Goal: Complete application form

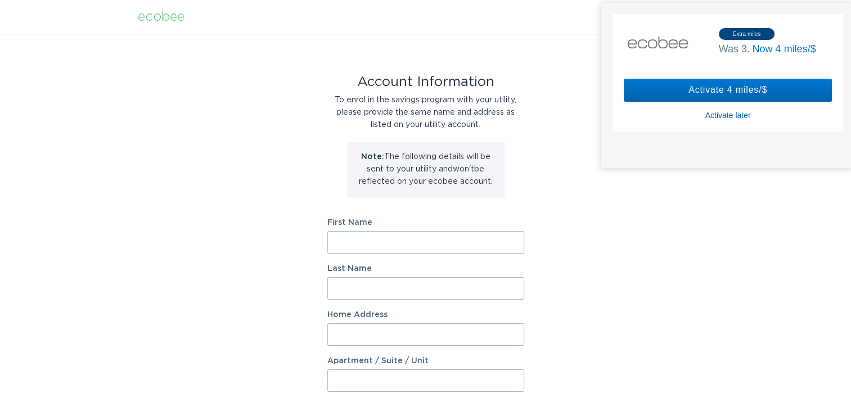
click at [351, 234] on input "First Name" at bounding box center [425, 242] width 197 height 23
type input "[PERSON_NAME]"
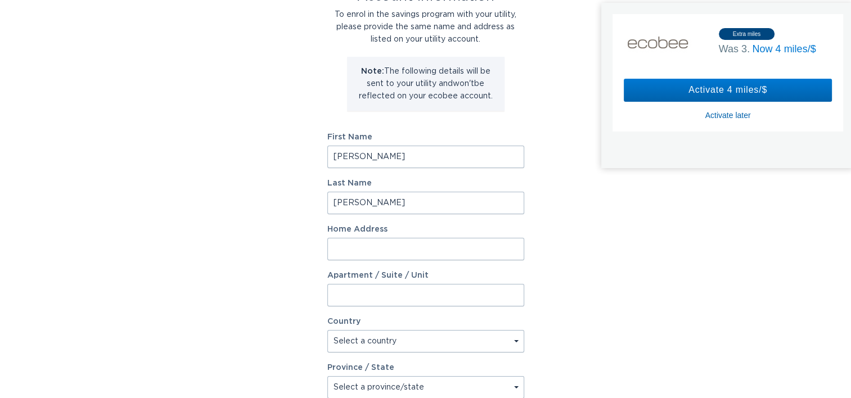
scroll to position [169, 0]
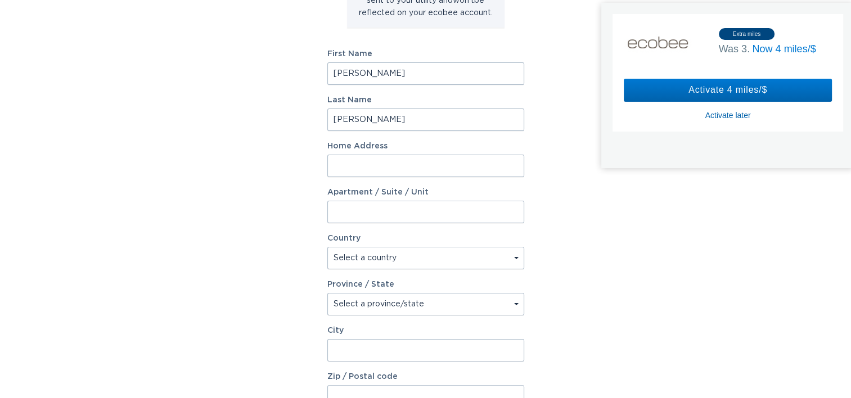
click at [351, 164] on input "Home Address" at bounding box center [425, 166] width 197 height 23
paste input "[STREET_ADDRESS]"
drag, startPoint x: 446, startPoint y: 167, endPoint x: 416, endPoint y: 167, distance: 29.8
click at [416, 167] on input "[STREET_ADDRESS]" at bounding box center [425, 166] width 197 height 23
type input "[STREET_ADDRESS]"
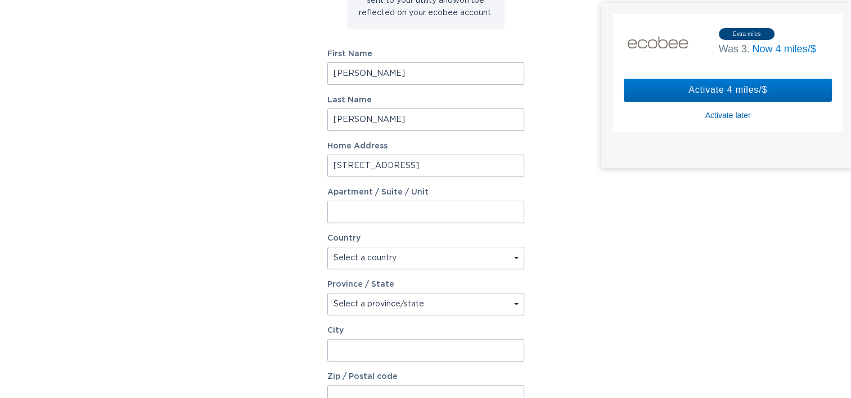
click at [354, 208] on input "Apartment / Suite / Unit" at bounding box center [425, 212] width 197 height 23
paste input "UNIT 1B"
type input "UNIT 1B"
click at [448, 167] on input "[STREET_ADDRESS]" at bounding box center [425, 166] width 197 height 23
type input "[STREET_ADDRESS][DEMOGRAPHIC_DATA]"
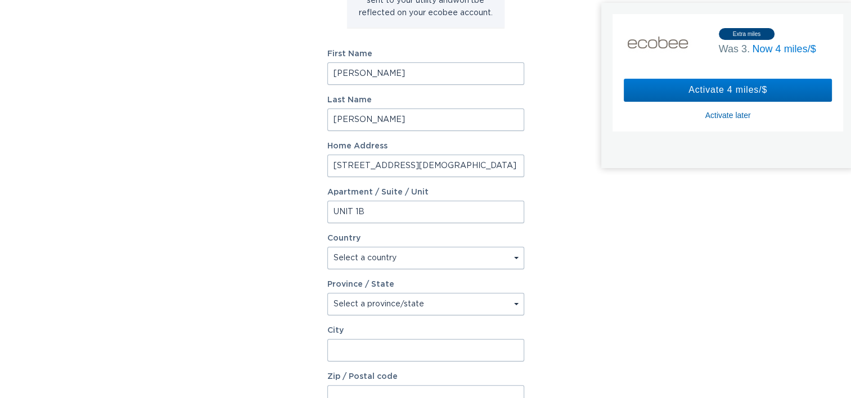
click at [281, 161] on div "Account Information To enrol in the savings program with your utility, please p…" at bounding box center [425, 176] width 851 height 622
click at [356, 257] on select "Select a country [GEOGRAPHIC_DATA] [GEOGRAPHIC_DATA]" at bounding box center [425, 258] width 197 height 23
select select "US"
click at [327, 247] on select "Select a country [GEOGRAPHIC_DATA] [GEOGRAPHIC_DATA]" at bounding box center [425, 258] width 197 height 23
click at [360, 305] on select "Select a province/state [US_STATE] [US_STATE] [US_STATE] [US_STATE] [US_STATE] …" at bounding box center [425, 304] width 197 height 23
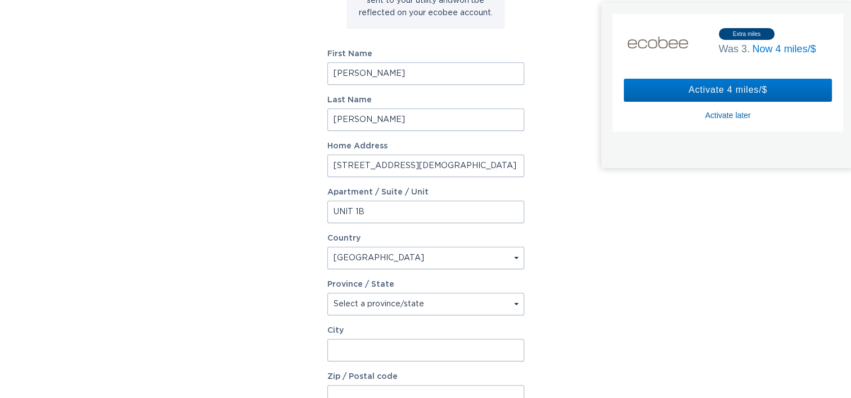
select select "AR"
click at [327, 293] on select "Select a province/state [US_STATE] [US_STATE] [US_STATE] [US_STATE] [US_STATE] …" at bounding box center [425, 304] width 197 height 23
click at [367, 348] on input "City" at bounding box center [425, 350] width 197 height 23
click at [267, 286] on div "Account Information To enrol in the savings program with your utility, please p…" at bounding box center [425, 176] width 851 height 622
click at [350, 359] on input "City" at bounding box center [425, 350] width 197 height 23
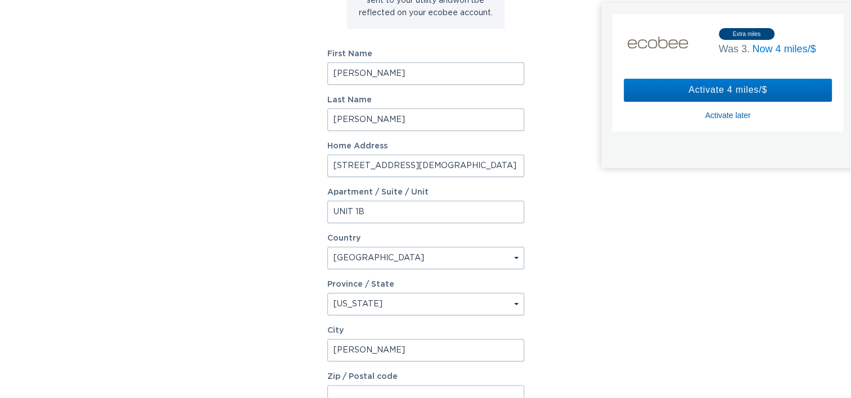
type input "[GEOGRAPHIC_DATA]"
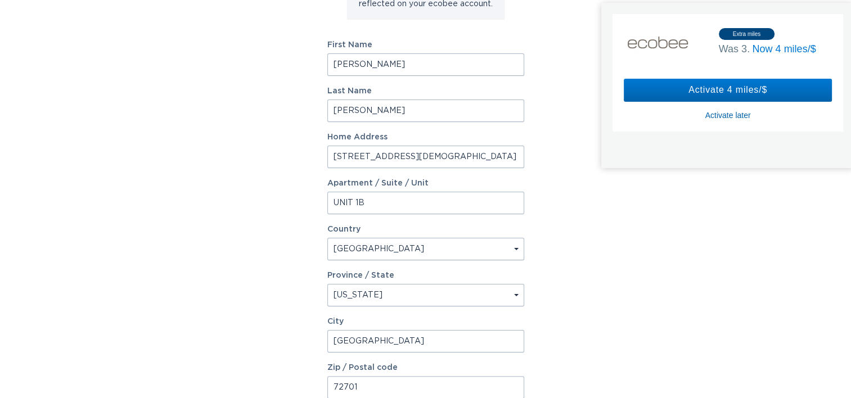
type input "72701"
click at [241, 198] on div "Account Information To enrol in the savings program with your utility, please p…" at bounding box center [425, 167] width 851 height 622
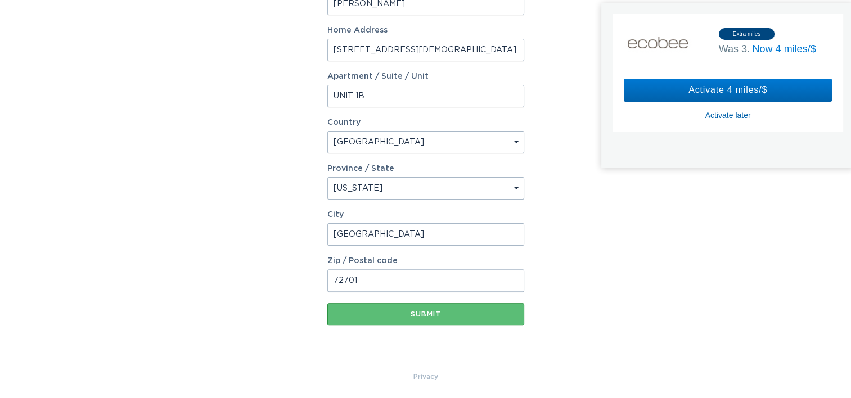
scroll to position [286, 0]
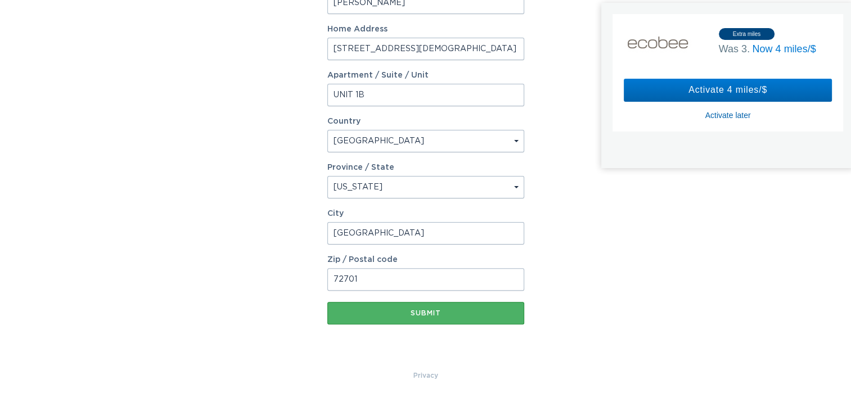
click at [428, 312] on div "Submit" at bounding box center [426, 313] width 186 height 7
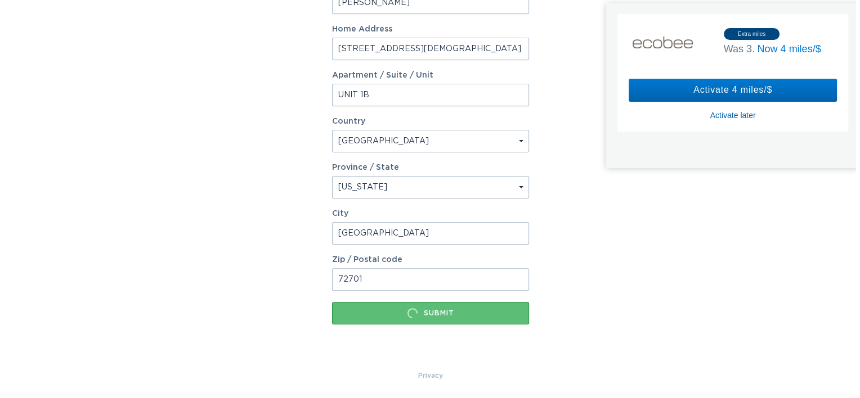
scroll to position [0, 0]
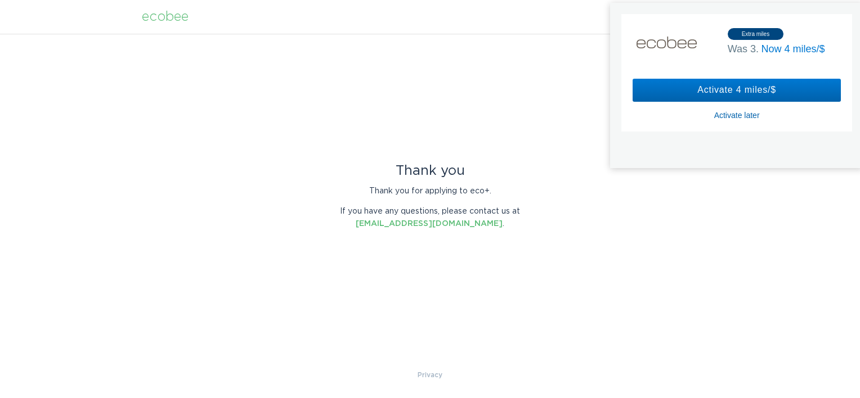
click at [743, 115] on div "Activate later" at bounding box center [737, 115] width 46 height 10
